Goal: Find specific page/section: Find specific page/section

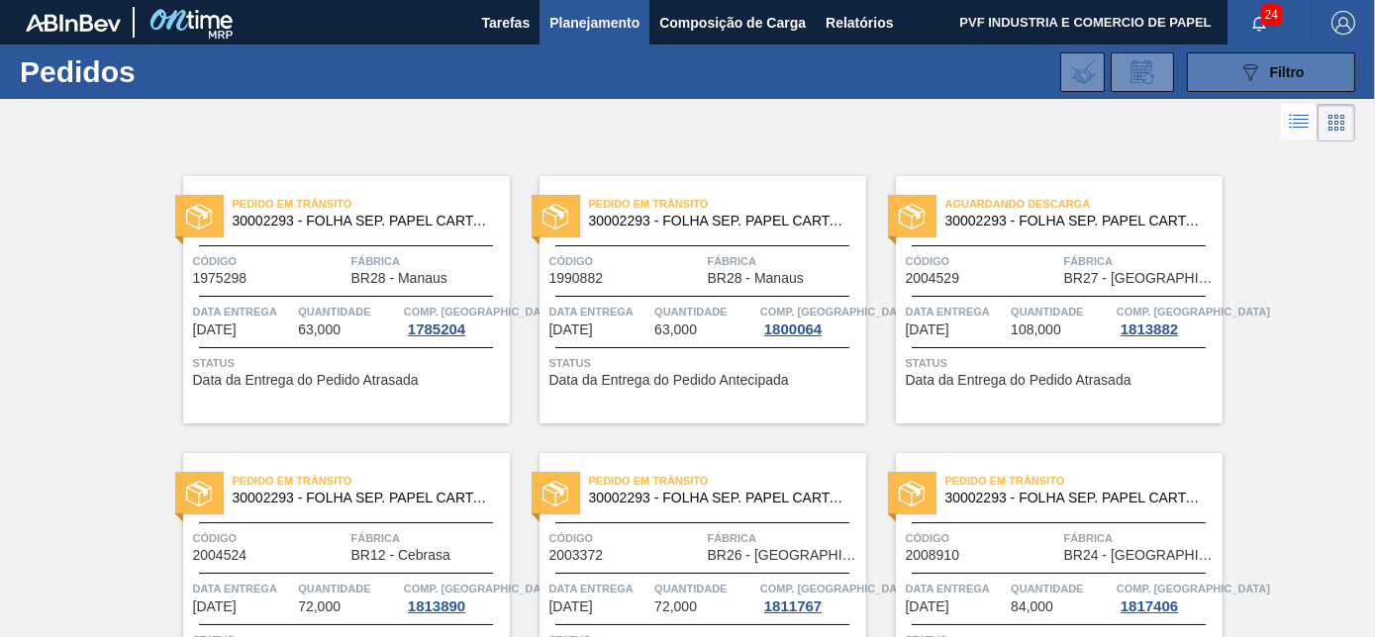
click at [1223, 65] on button "089F7B8B-B2A5-4AFE-B5C0-19BA573D28AC Filtro" at bounding box center [1271, 72] width 168 height 40
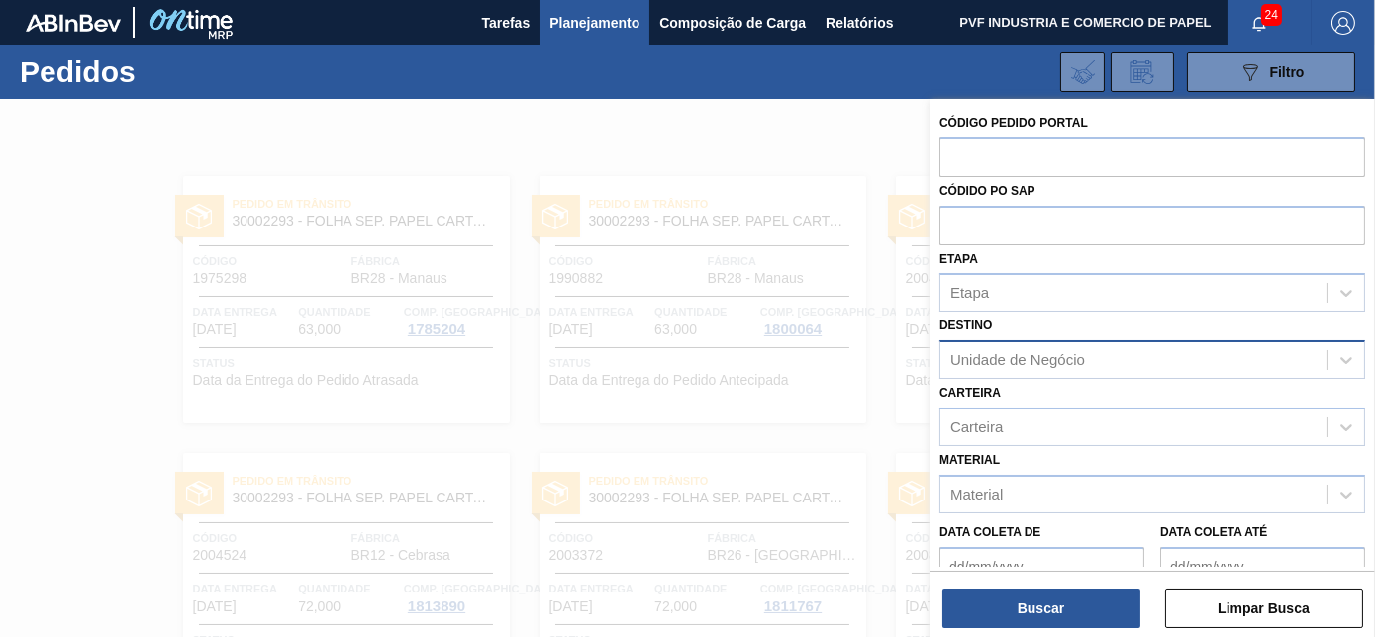
click at [1063, 346] on div "Unidade de Negócio" at bounding box center [1133, 360] width 387 height 29
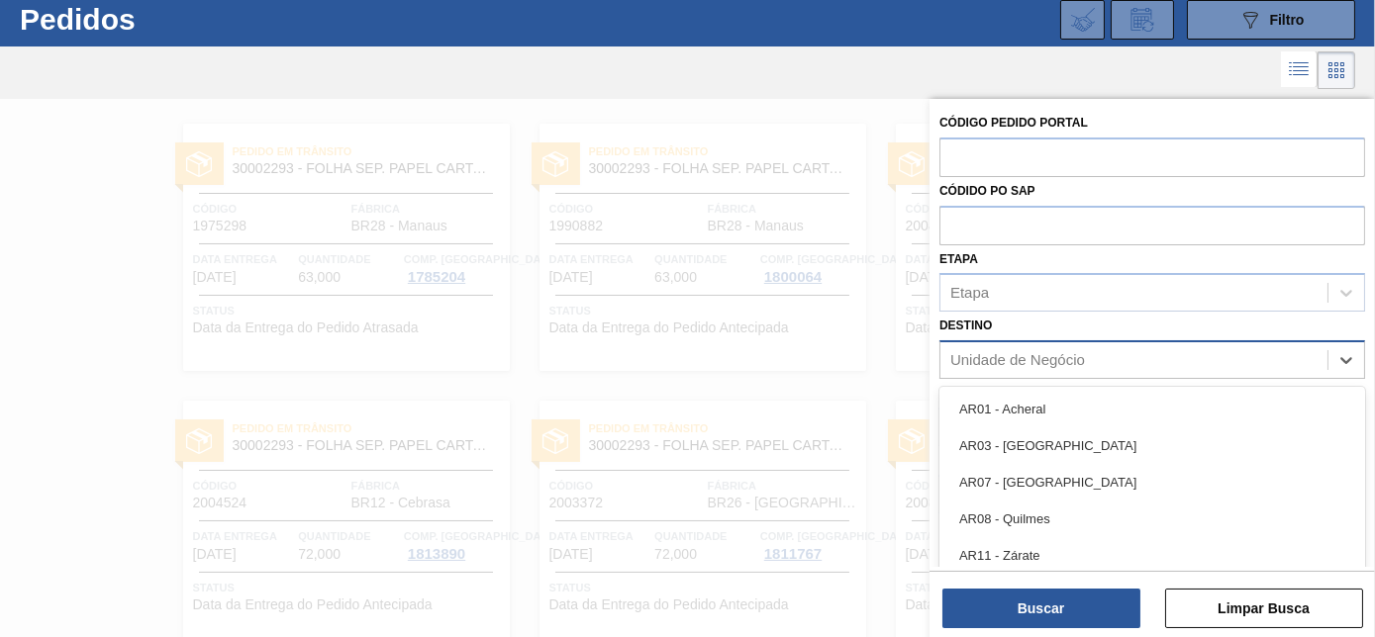
scroll to position [52, 0]
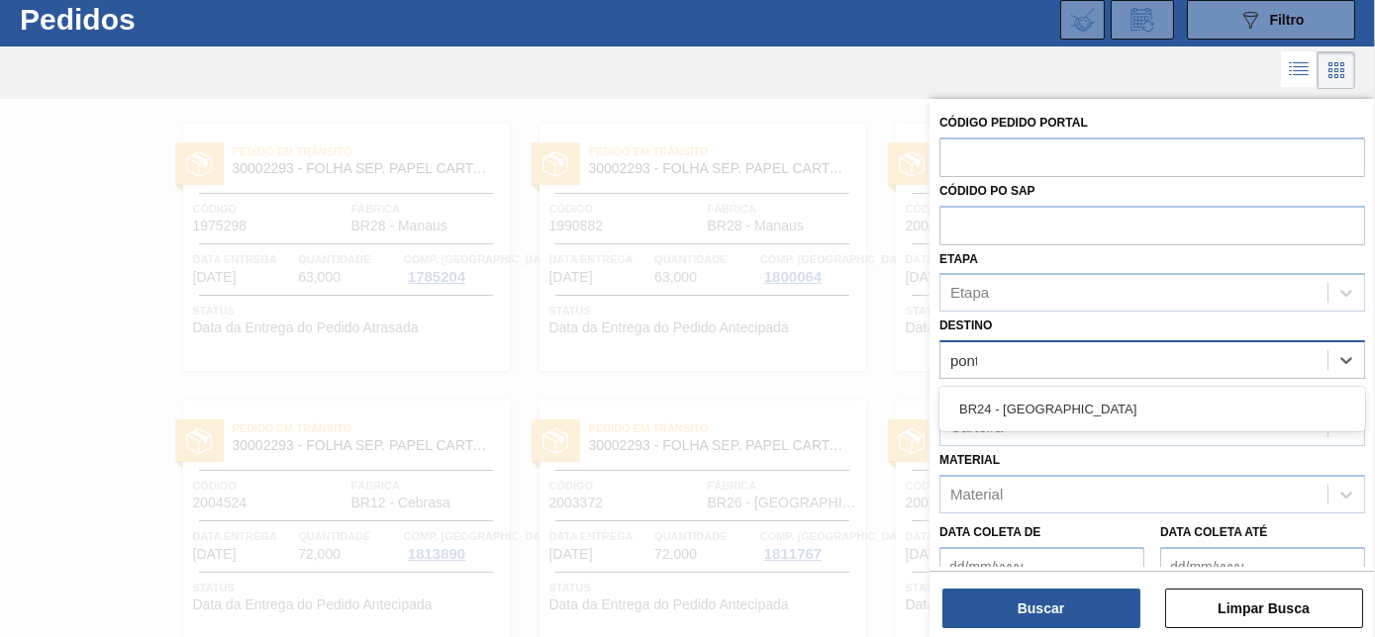
type input "ponta"
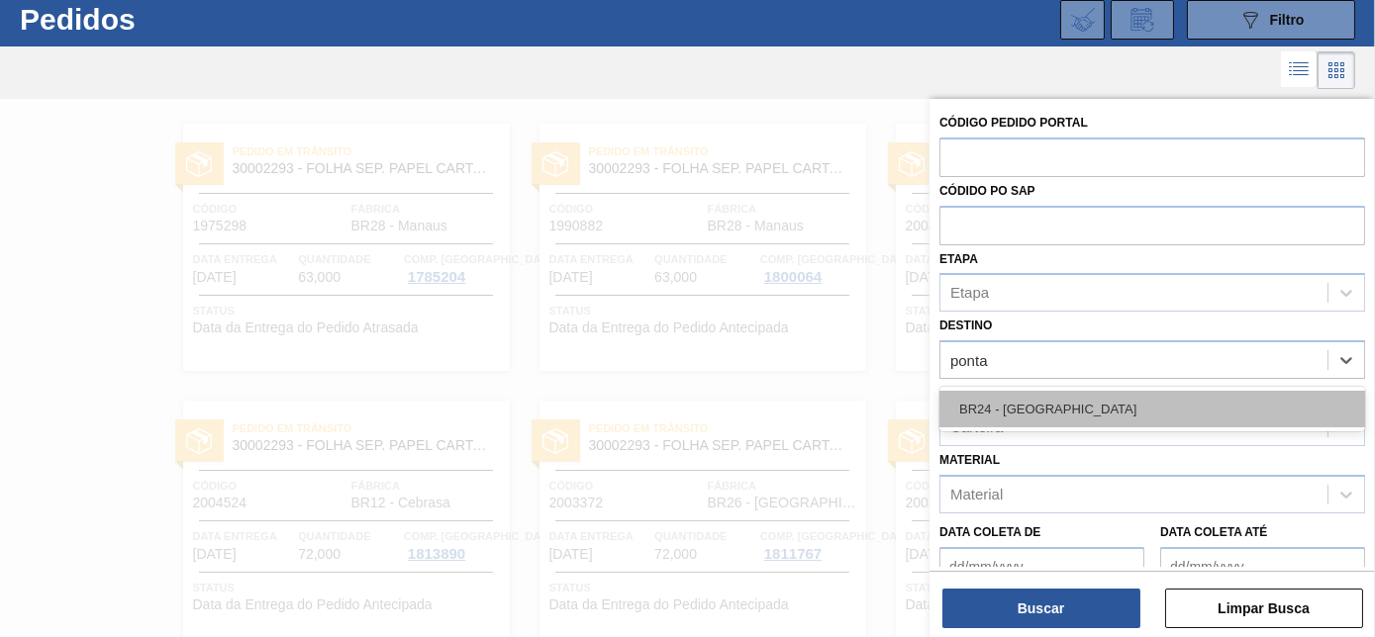
click at [1039, 408] on div "BR24 - [GEOGRAPHIC_DATA]" at bounding box center [1152, 409] width 426 height 37
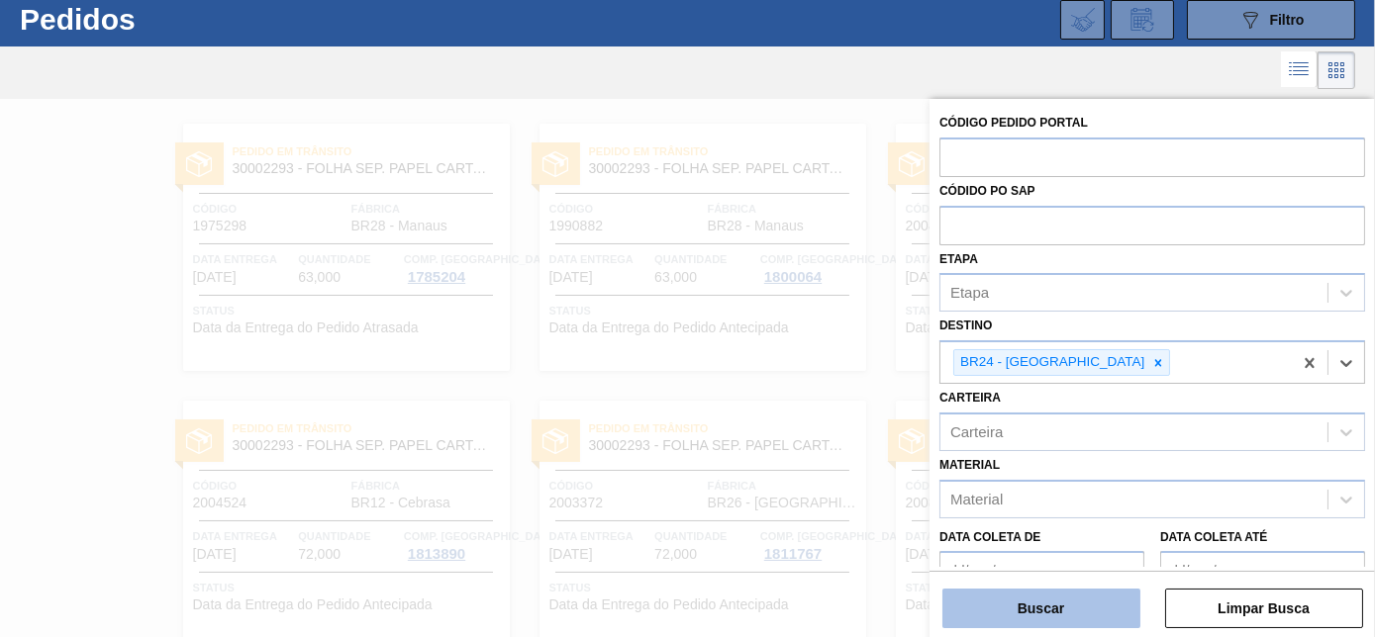
click at [1069, 601] on button "Buscar" at bounding box center [1041, 609] width 198 height 40
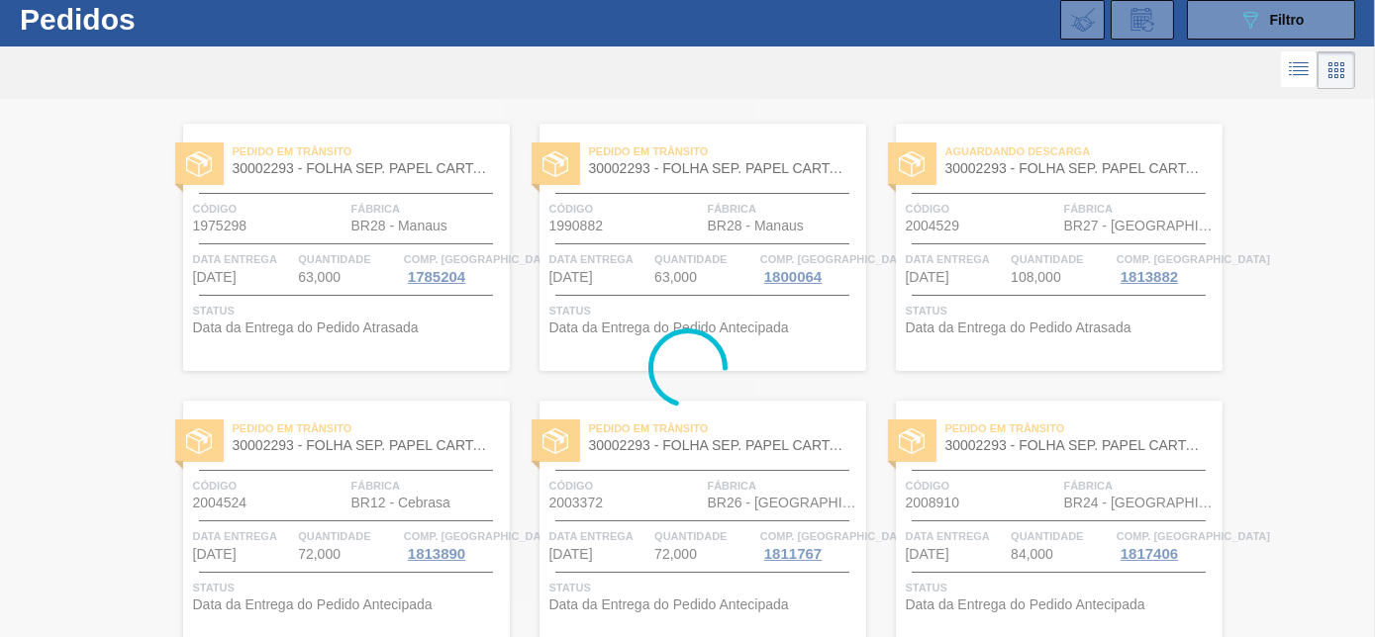
scroll to position [0, 0]
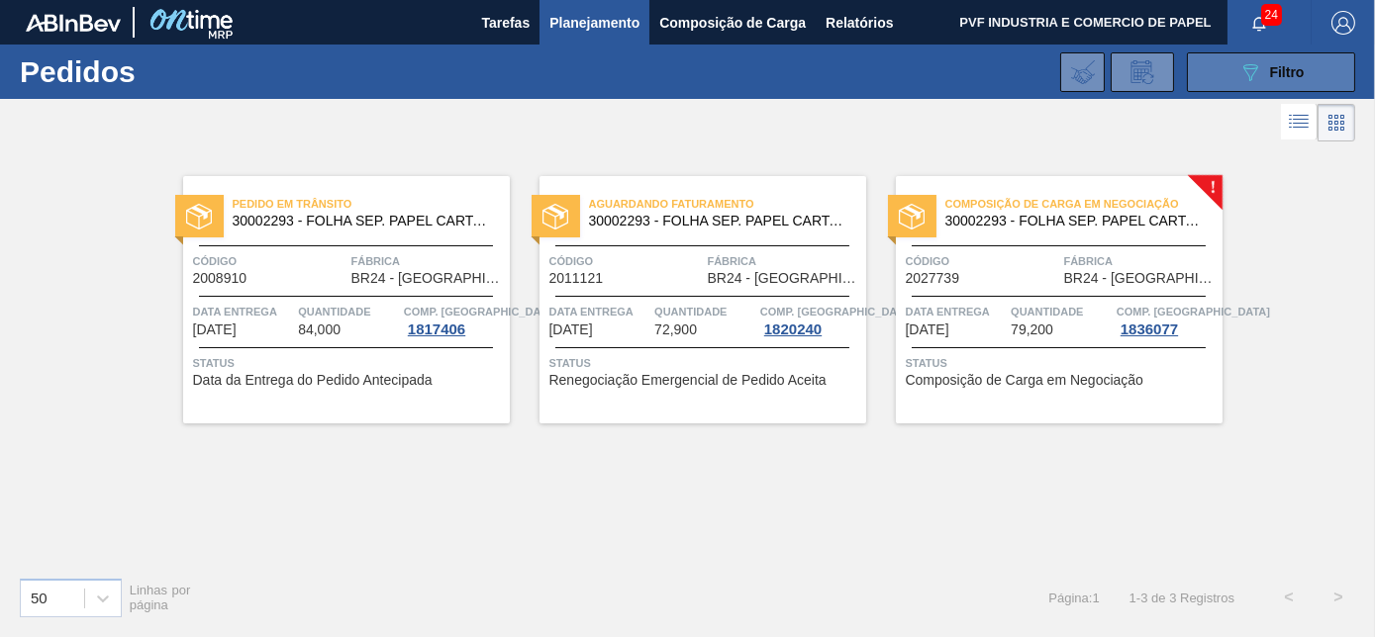
click at [1227, 64] on button "089F7B8B-B2A5-4AFE-B5C0-19BA573D28AC Filtro" at bounding box center [1271, 72] width 168 height 40
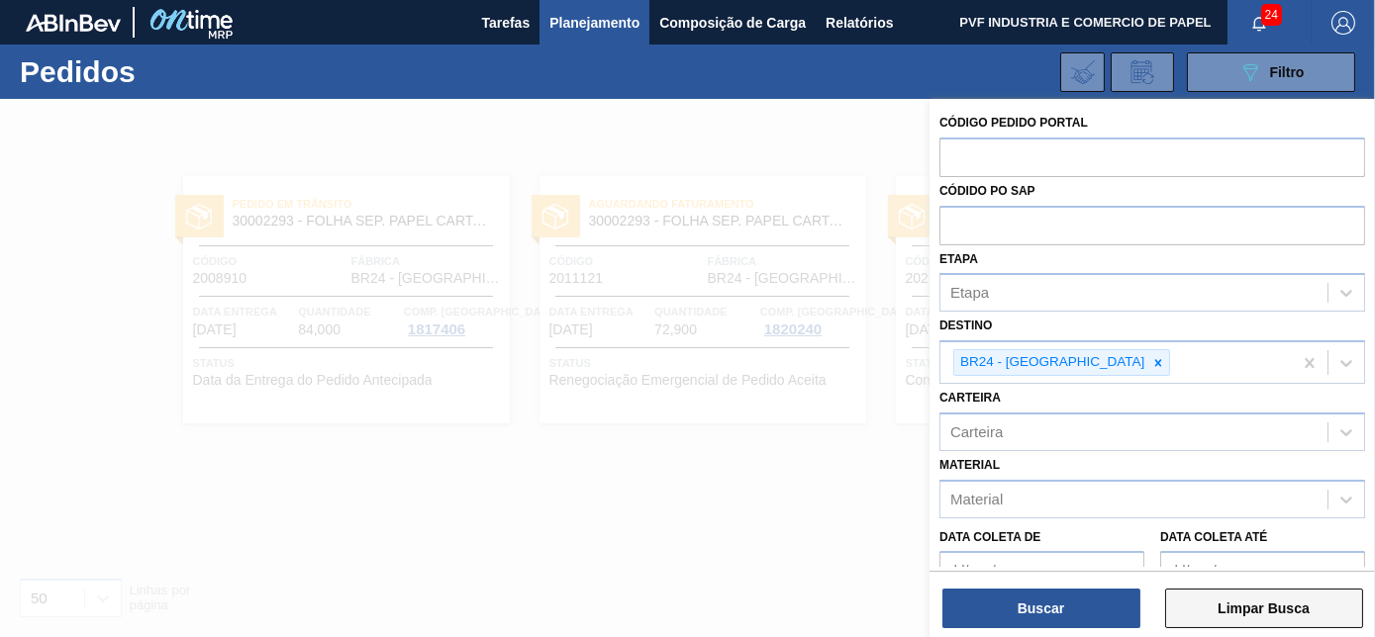
click at [1209, 599] on button "Limpar Busca" at bounding box center [1264, 609] width 198 height 40
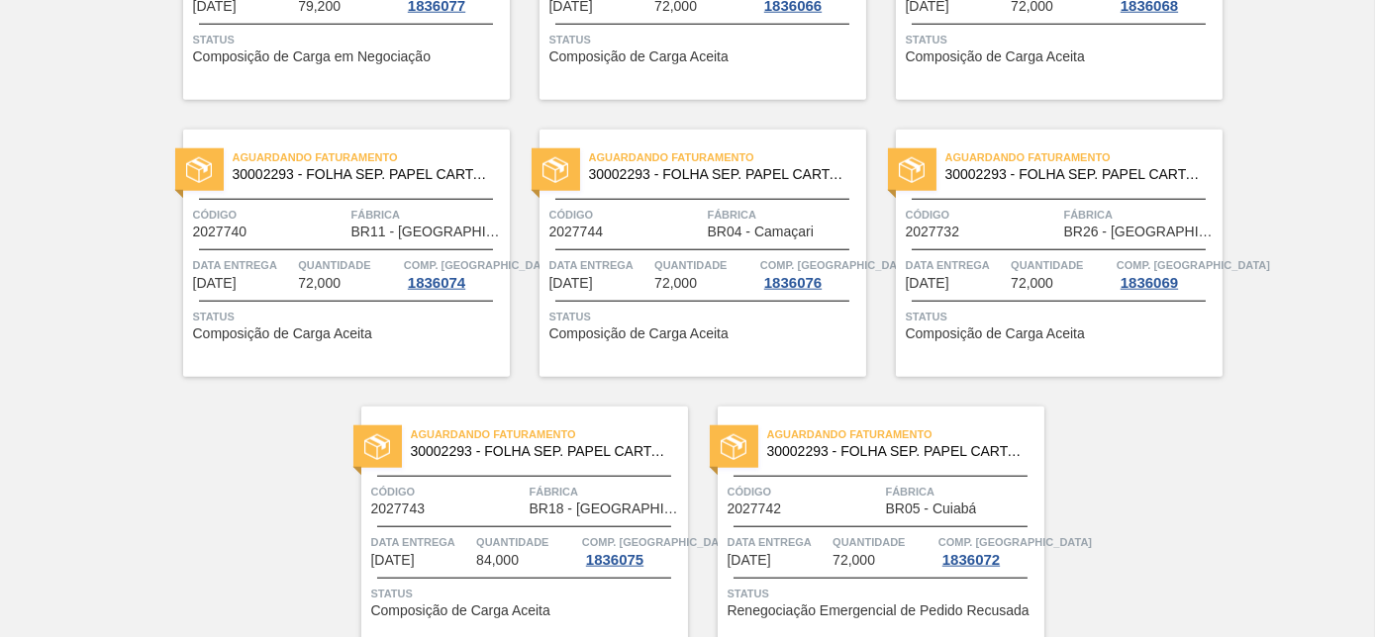
scroll to position [4294, 0]
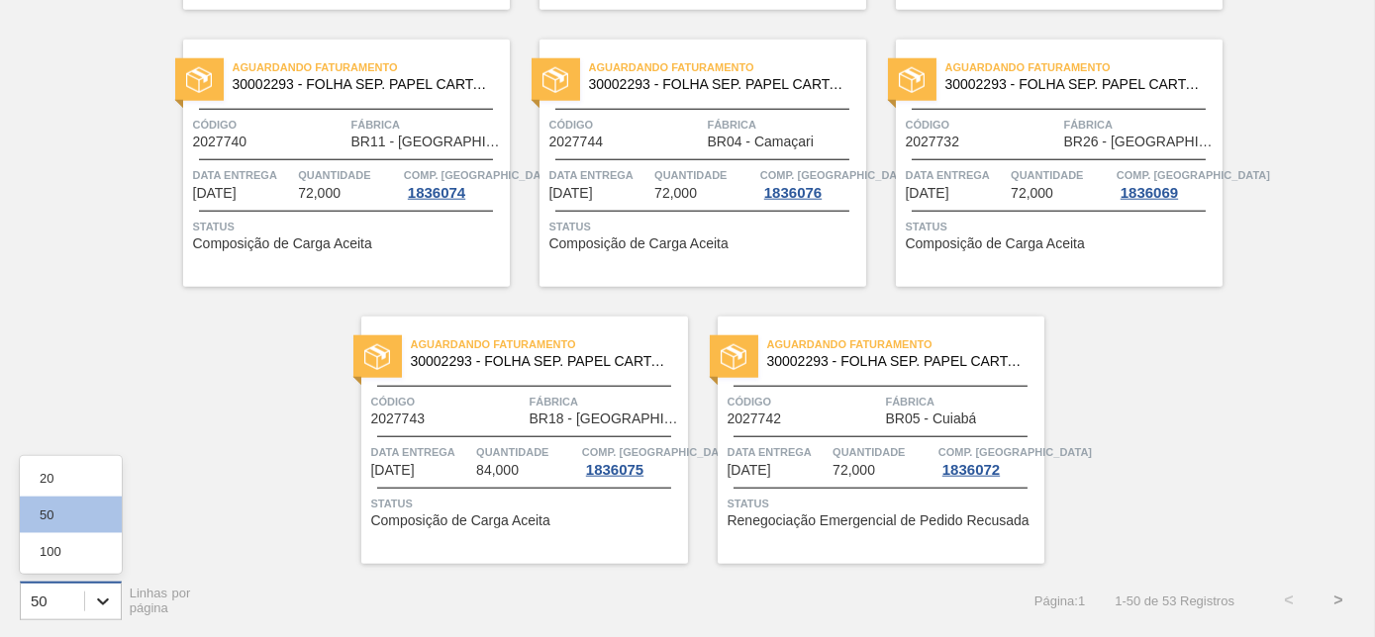
click at [98, 599] on icon at bounding box center [103, 602] width 12 height 7
click at [61, 559] on div "100" at bounding box center [71, 552] width 102 height 37
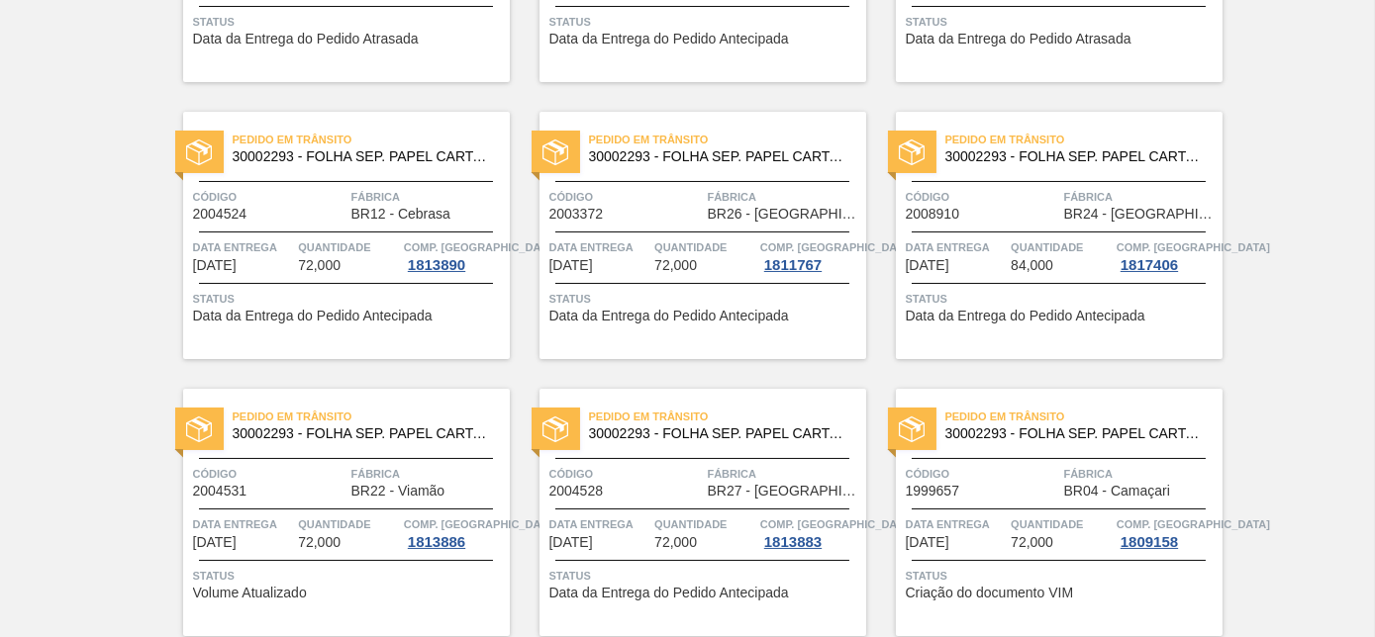
scroll to position [0, 0]
